Goal: Find specific page/section: Find specific page/section

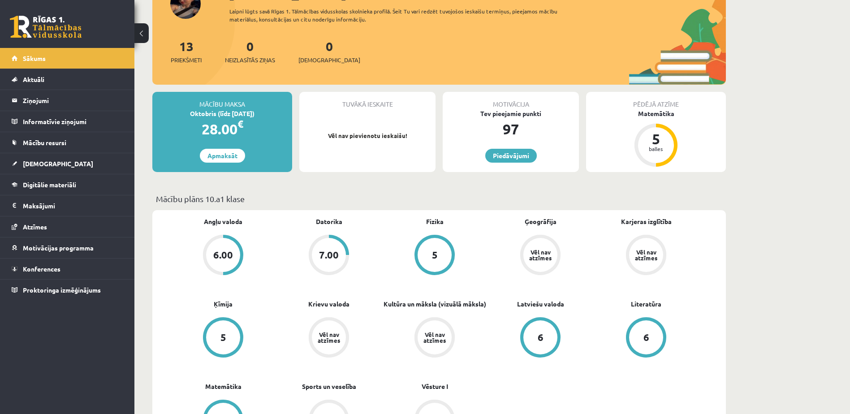
scroll to position [90, 0]
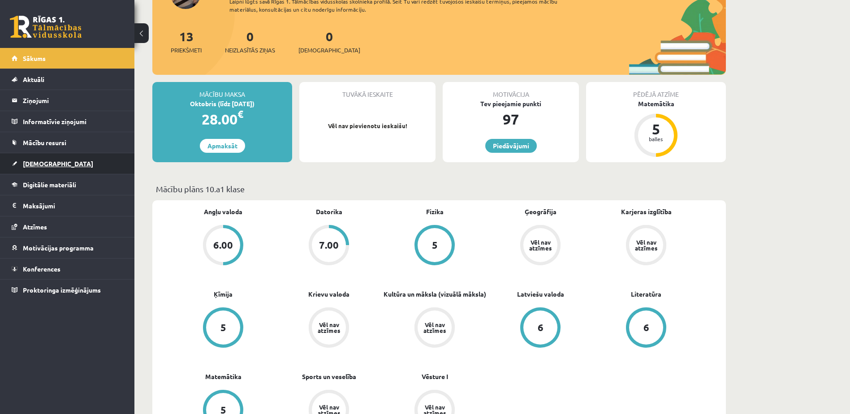
click at [39, 166] on span "[DEMOGRAPHIC_DATA]" at bounding box center [58, 164] width 70 height 8
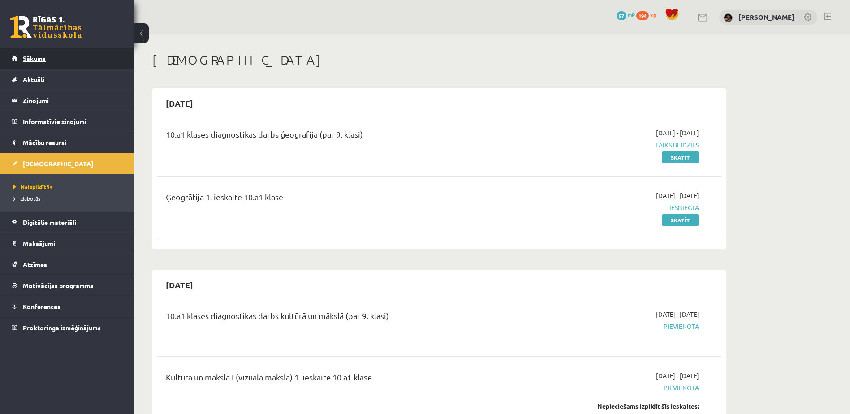
click at [33, 58] on span "Sākums" at bounding box center [34, 58] width 23 height 8
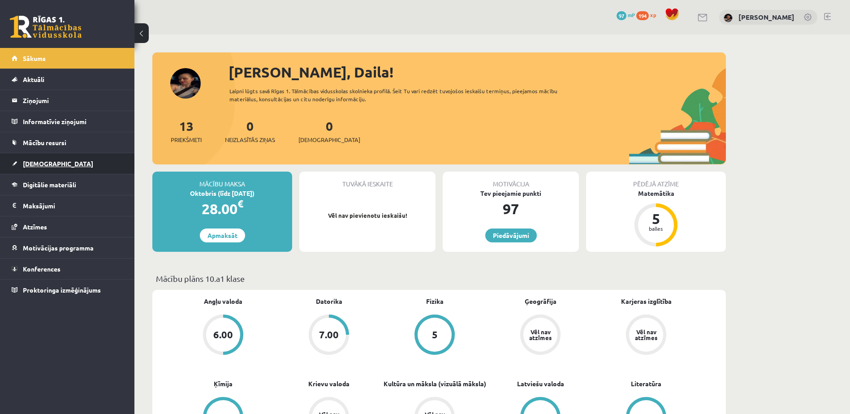
click at [32, 167] on span "[DEMOGRAPHIC_DATA]" at bounding box center [58, 164] width 70 height 8
